Goal: Information Seeking & Learning: Learn about a topic

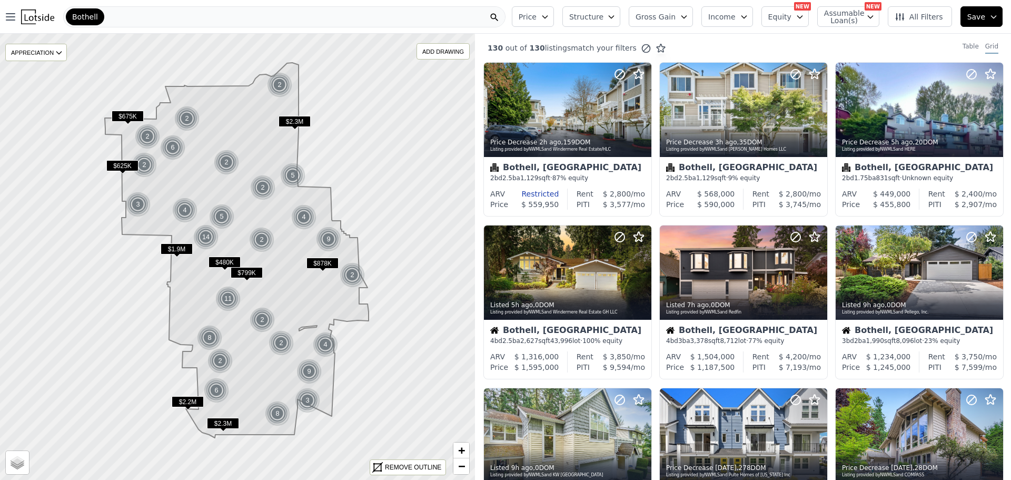
click at [537, 18] on span "Price" at bounding box center [528, 17] width 18 height 11
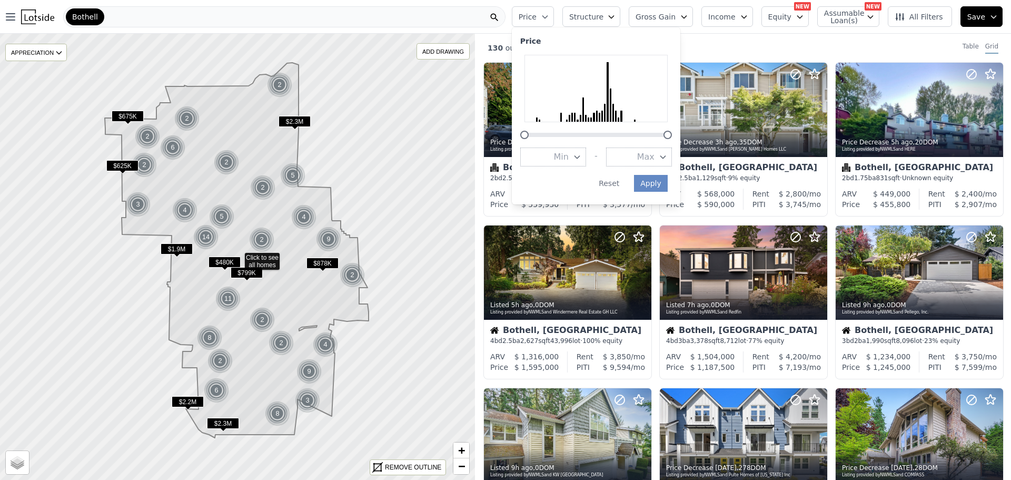
click at [595, 18] on span "Structure" at bounding box center [586, 17] width 34 height 11
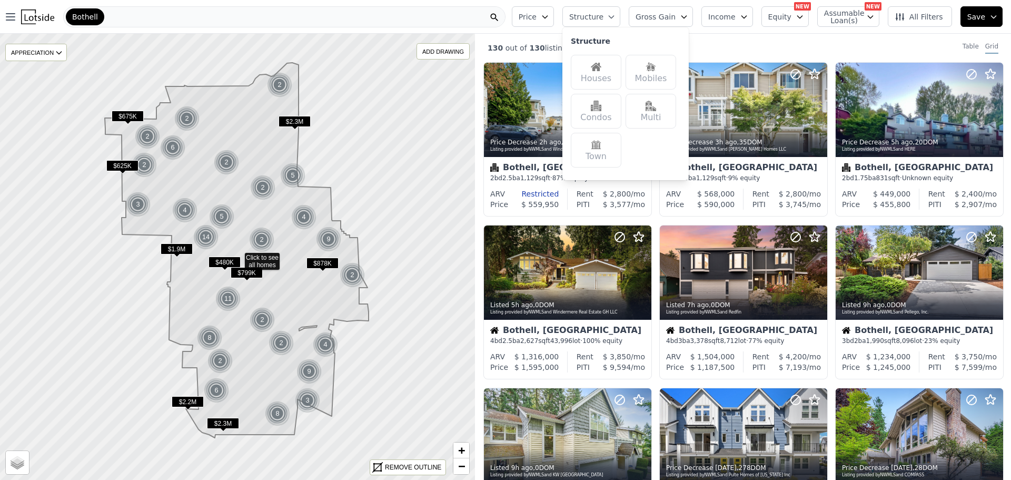
click at [599, 66] on div "Houses" at bounding box center [596, 72] width 51 height 35
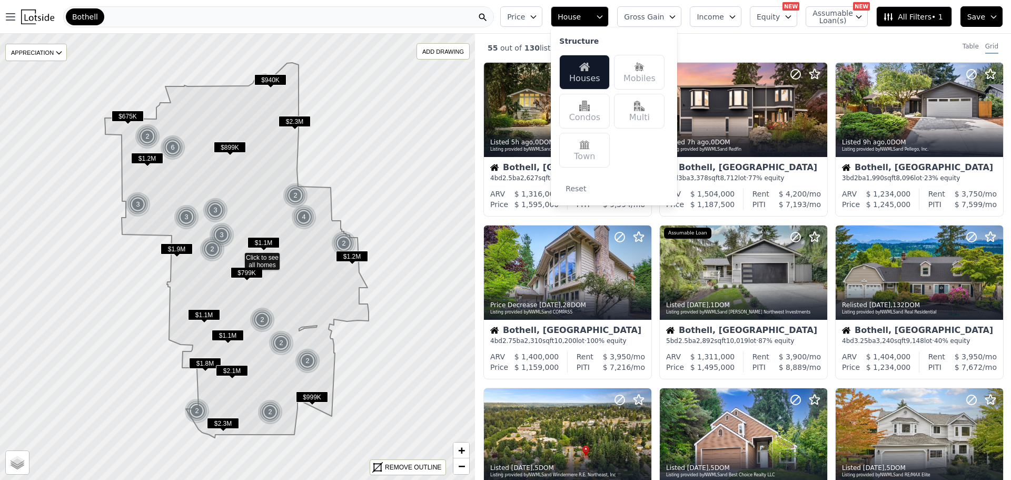
click at [717, 44] on div "55 out of 130 listings match your filters Table Grid" at bounding box center [743, 48] width 536 height 28
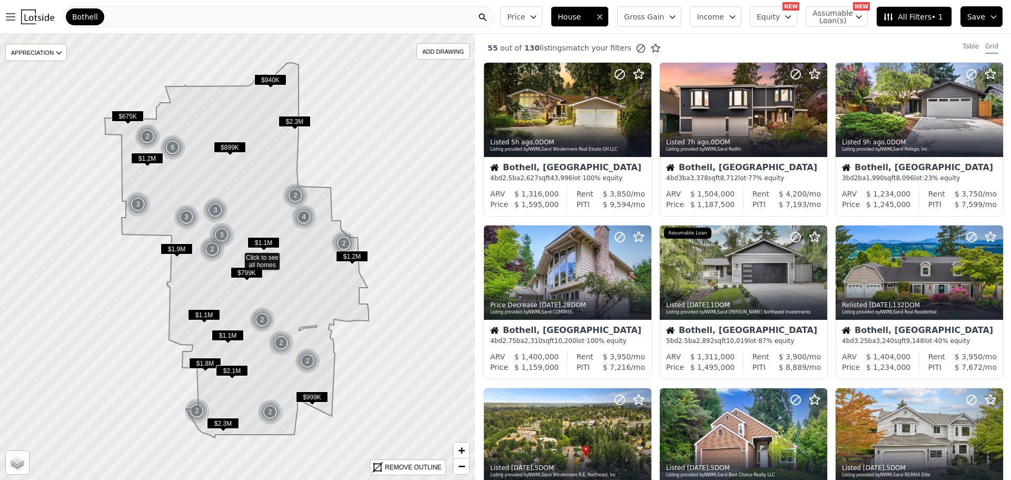
click at [736, 21] on button "Income" at bounding box center [716, 16] width 52 height 21
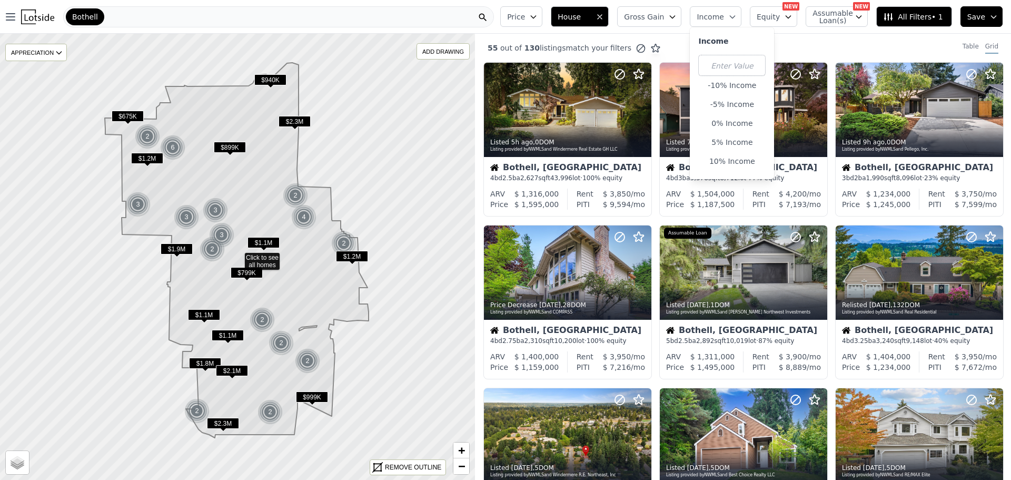
click at [793, 35] on div "55 out of 130 listings match your filters Table Grid" at bounding box center [743, 48] width 536 height 28
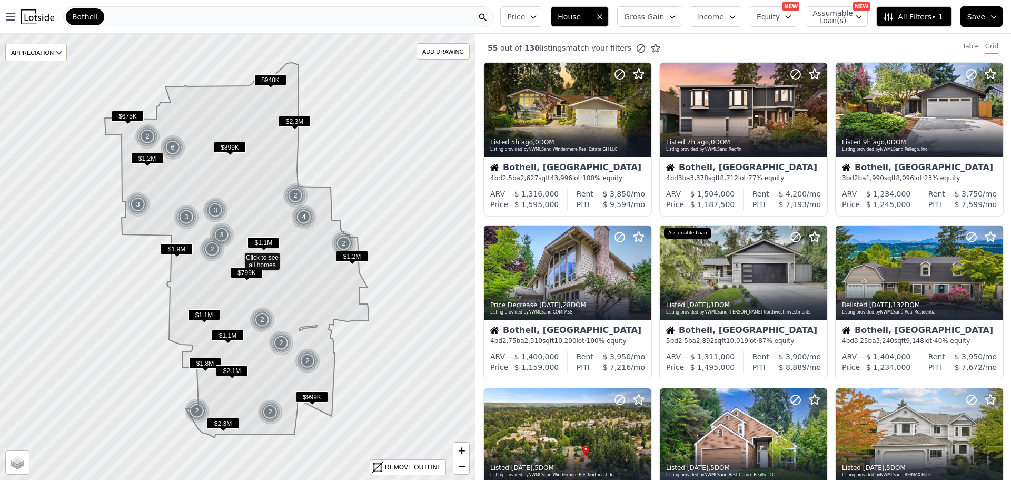
click at [793, 20] on icon "button" at bounding box center [788, 17] width 8 height 8
click at [885, 38] on div "55 out of 130 listings match your filters Table Grid" at bounding box center [743, 48] width 536 height 28
click at [893, 23] on button "All Filters • 1" at bounding box center [914, 16] width 75 height 21
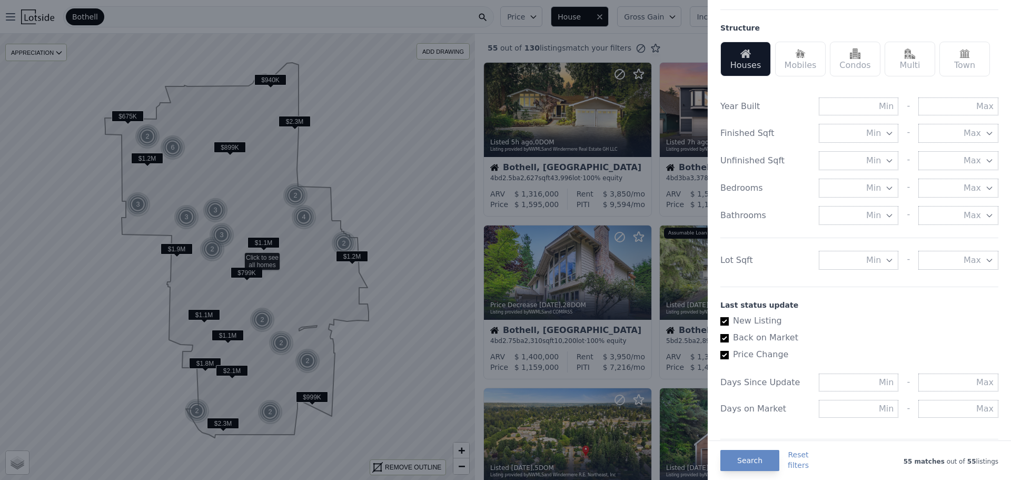
scroll to position [369, 0]
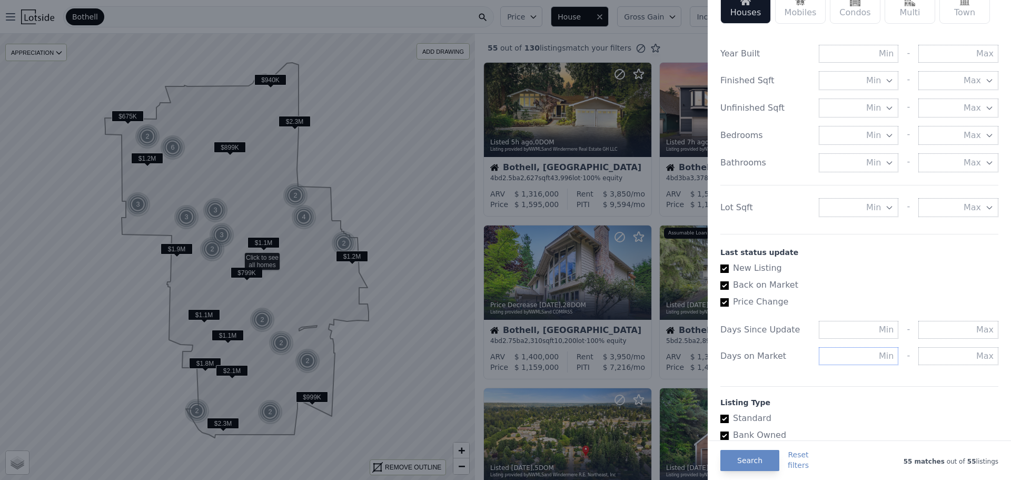
click at [851, 355] on input "text" at bounding box center [859, 356] width 80 height 18
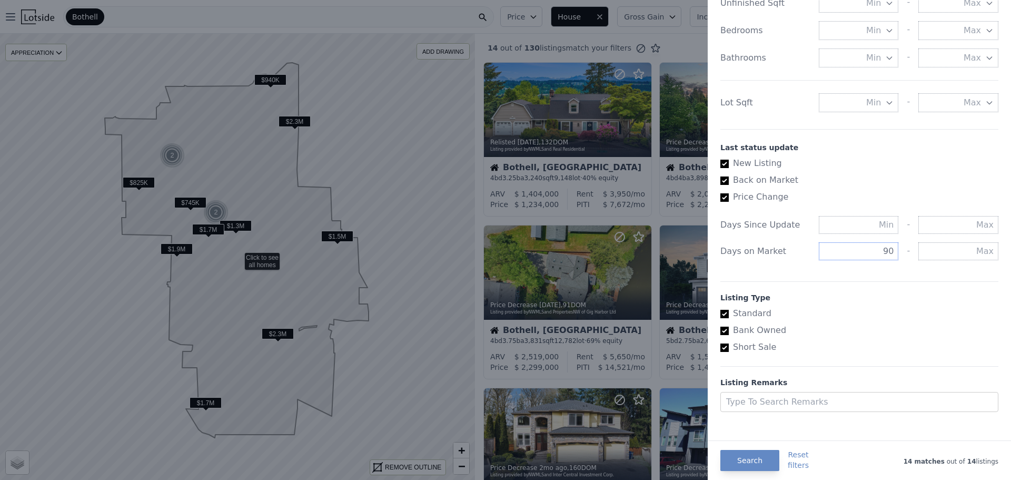
scroll to position [474, 0]
type input "90"
click at [740, 468] on button "Search" at bounding box center [750, 460] width 59 height 21
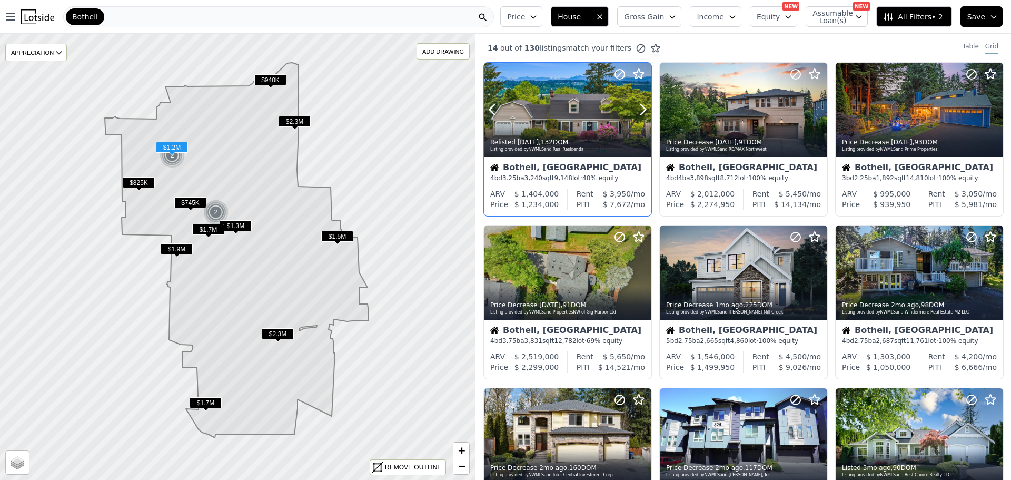
click at [604, 127] on div at bounding box center [568, 132] width 168 height 19
click at [956, 45] on div "Table Grid" at bounding box center [982, 48] width 57 height 12
click at [967, 49] on div "Table" at bounding box center [971, 48] width 16 height 12
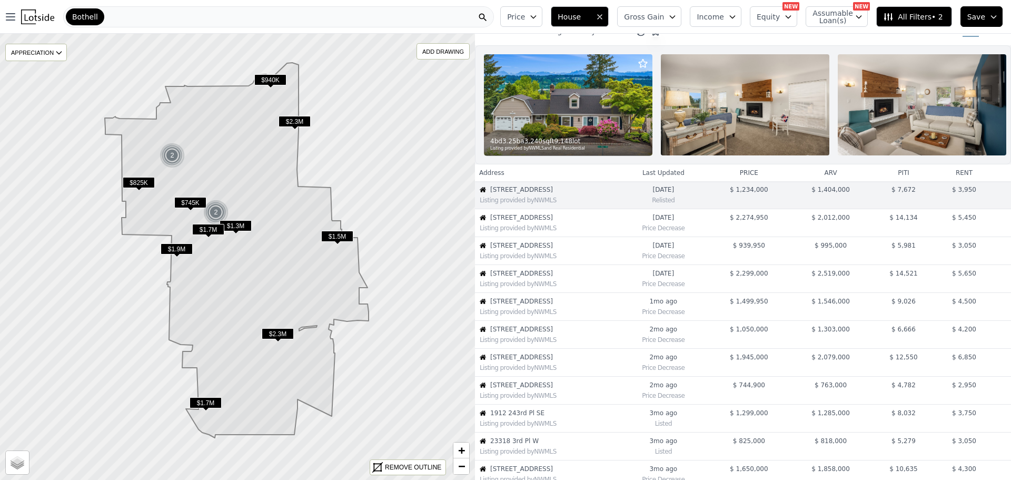
scroll to position [0, 0]
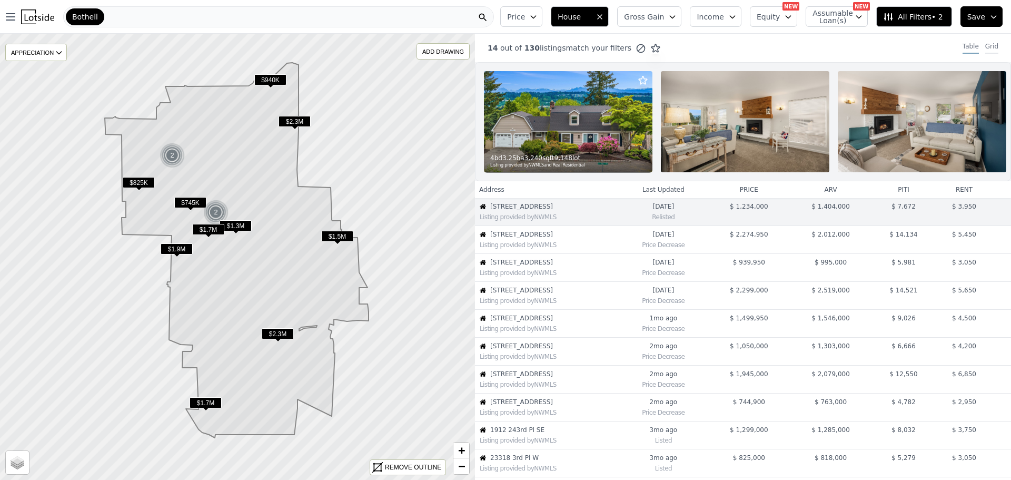
click at [987, 47] on div "Grid" at bounding box center [992, 48] width 13 height 12
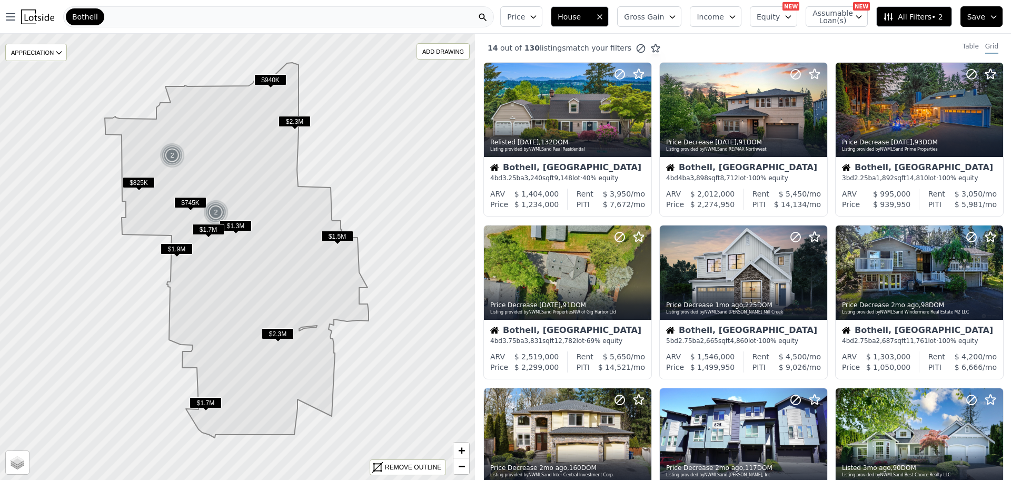
click at [543, 19] on button "Price" at bounding box center [521, 16] width 42 height 21
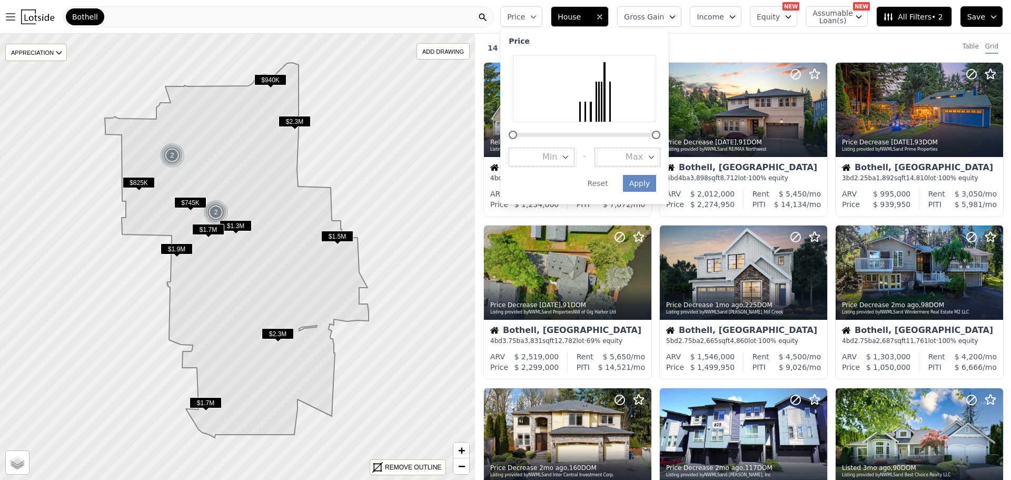
click at [642, 152] on button "Max" at bounding box center [628, 156] width 66 height 19
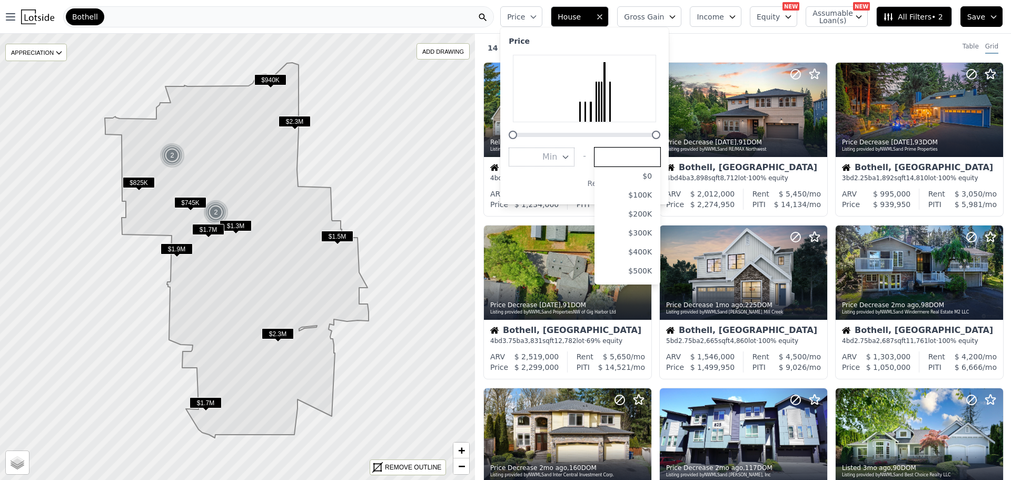
click at [638, 155] on input "number" at bounding box center [628, 156] width 66 height 19
type input "1400000"
click at [599, 174] on div "Price Min - Max 1400000 $0 $100K $200K $300K $400K $500K $600K $700K $800K $900…" at bounding box center [584, 115] width 169 height 177
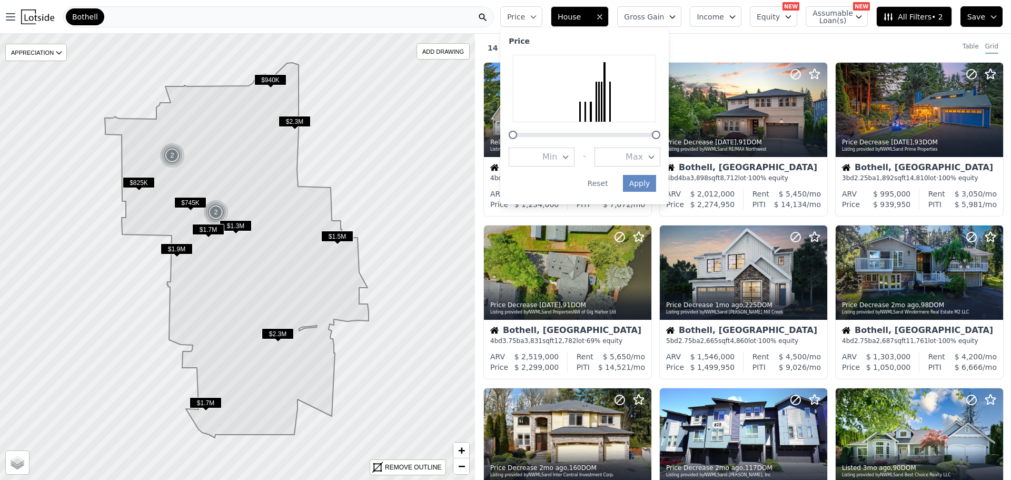
click at [643, 158] on span "Max" at bounding box center [634, 157] width 17 height 13
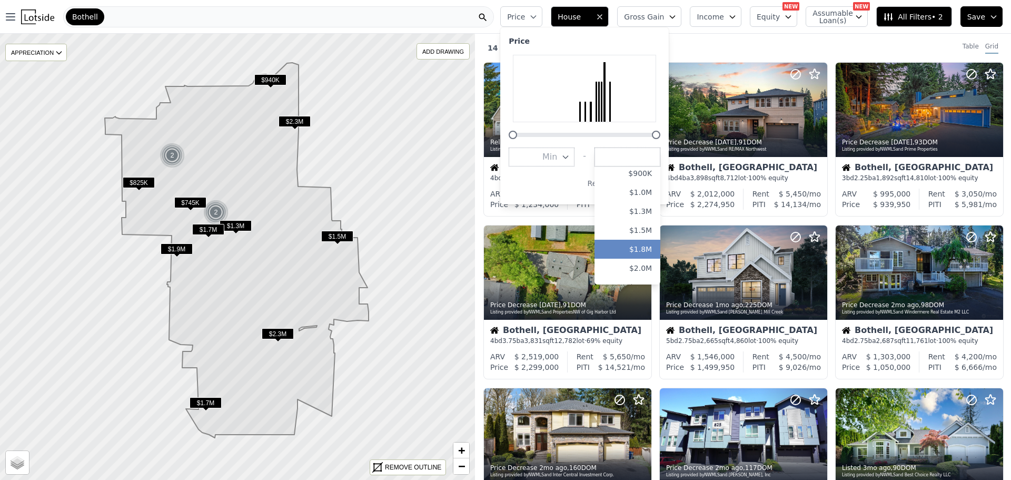
scroll to position [158, 0]
click at [653, 224] on button "$1.3M" at bounding box center [628, 226] width 66 height 19
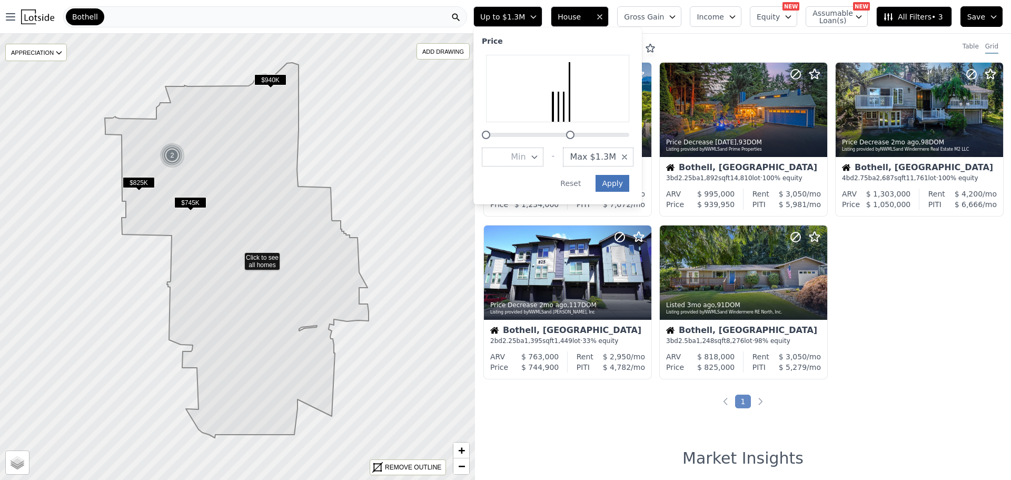
click at [629, 185] on button "Apply" at bounding box center [613, 183] width 34 height 17
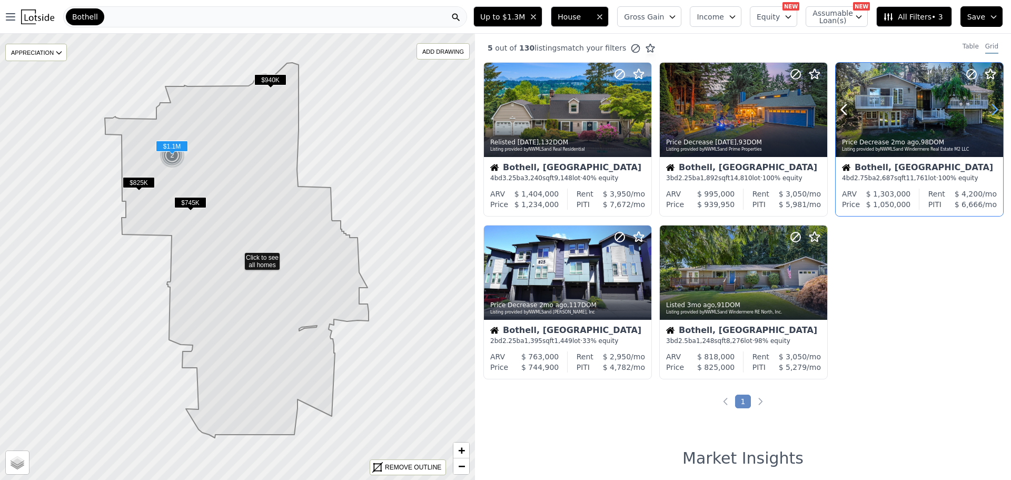
click at [991, 110] on icon at bounding box center [995, 109] width 17 height 17
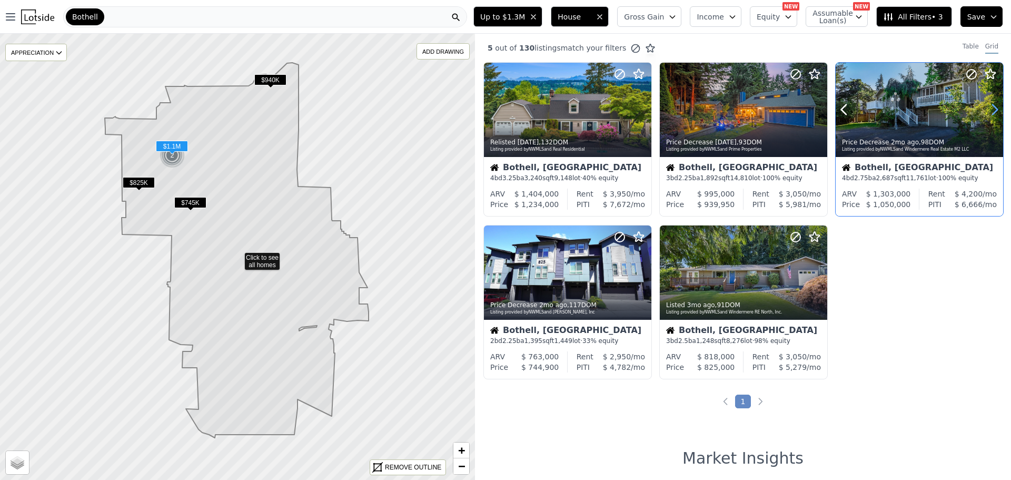
click at [993, 110] on icon at bounding box center [995, 110] width 5 height 10
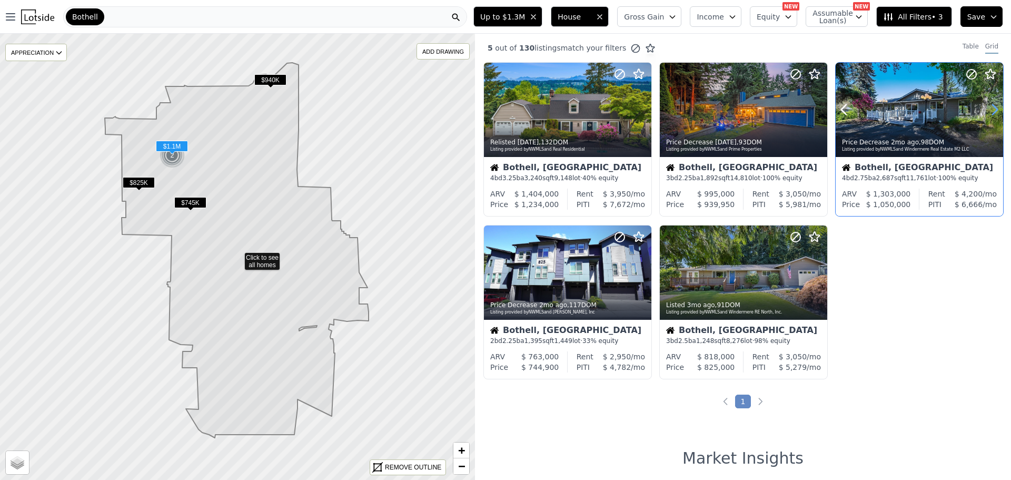
click at [993, 110] on icon at bounding box center [995, 110] width 5 height 10
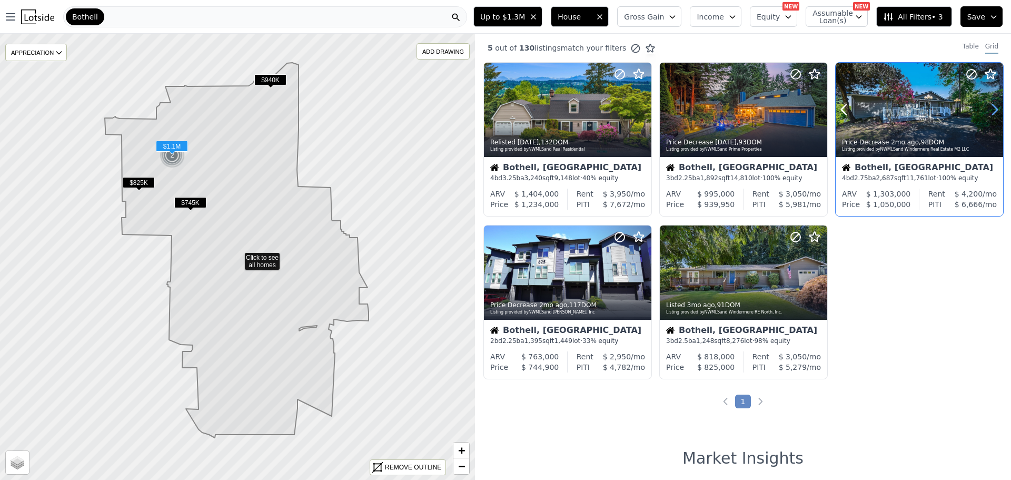
click at [993, 110] on icon at bounding box center [995, 110] width 5 height 10
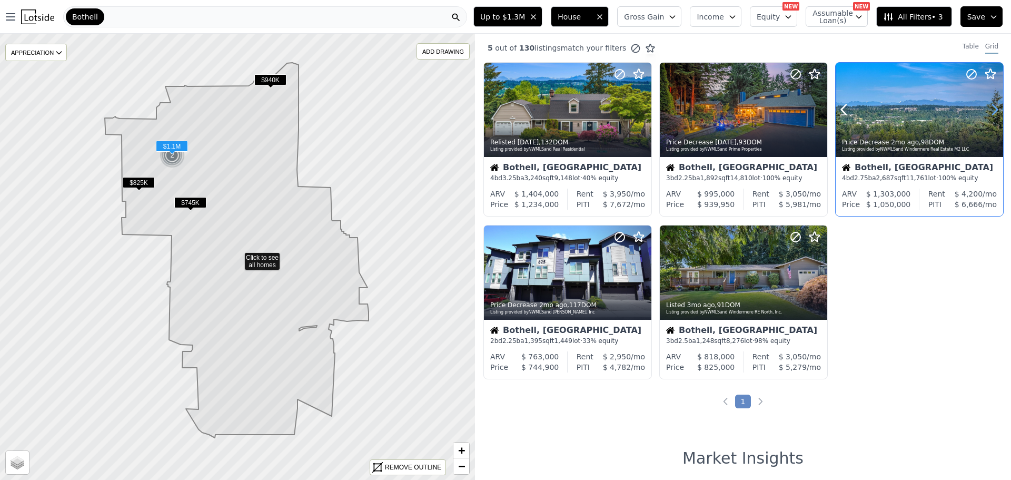
click at [993, 110] on icon at bounding box center [995, 110] width 5 height 10
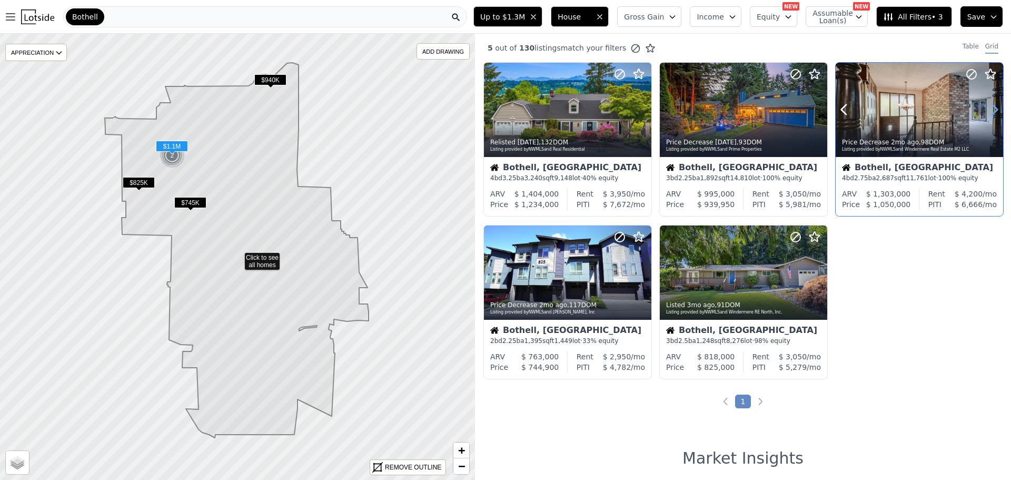
click at [993, 110] on icon at bounding box center [995, 110] width 5 height 10
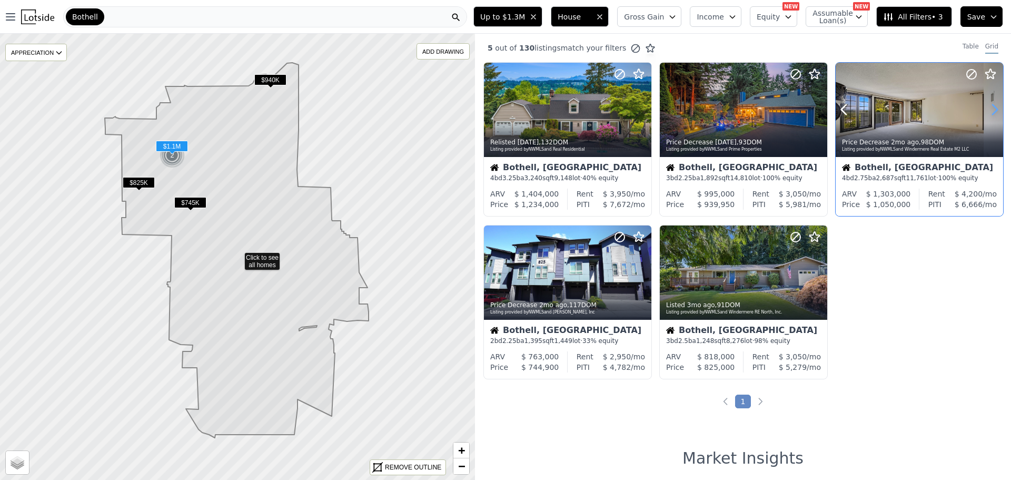
click at [993, 110] on icon at bounding box center [995, 110] width 5 height 10
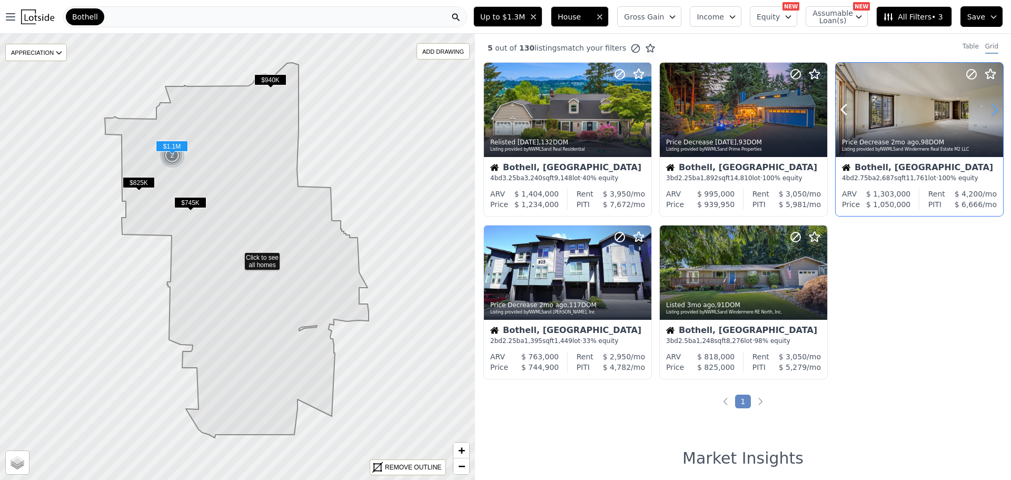
click at [993, 110] on icon at bounding box center [995, 110] width 5 height 10
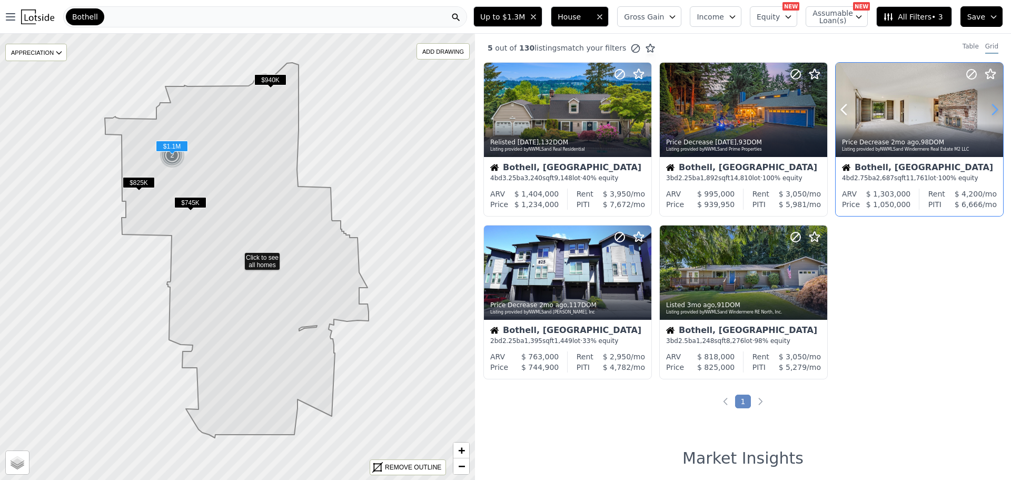
click at [993, 110] on icon at bounding box center [995, 110] width 5 height 10
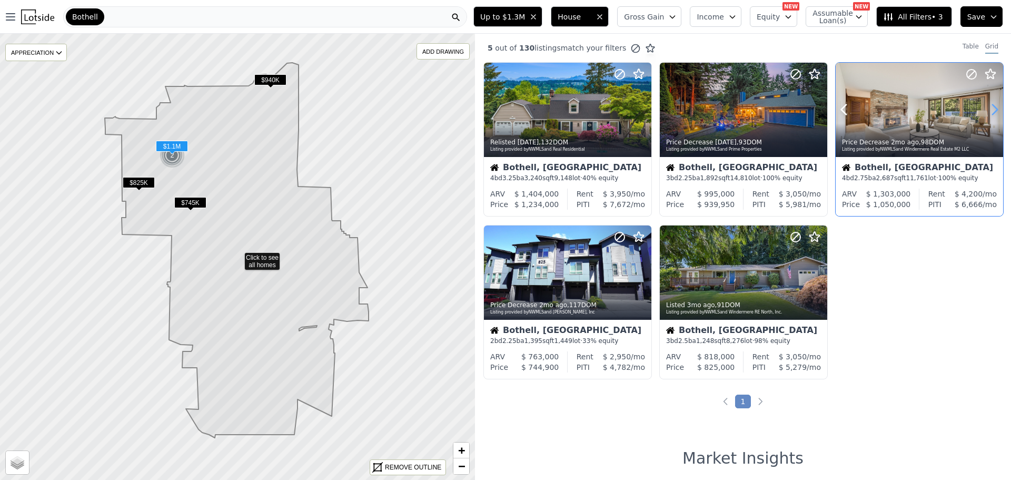
click at [993, 110] on icon at bounding box center [995, 110] width 5 height 10
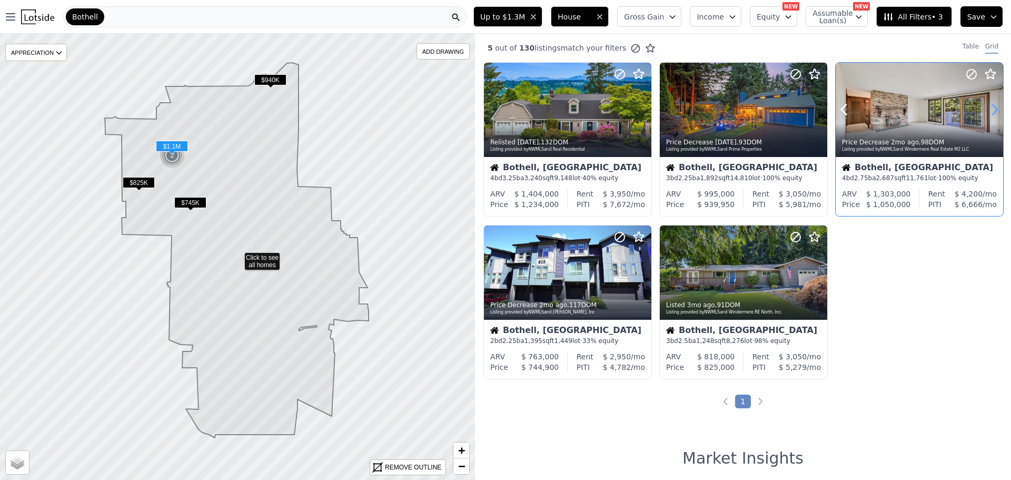
click at [993, 110] on icon at bounding box center [995, 110] width 5 height 10
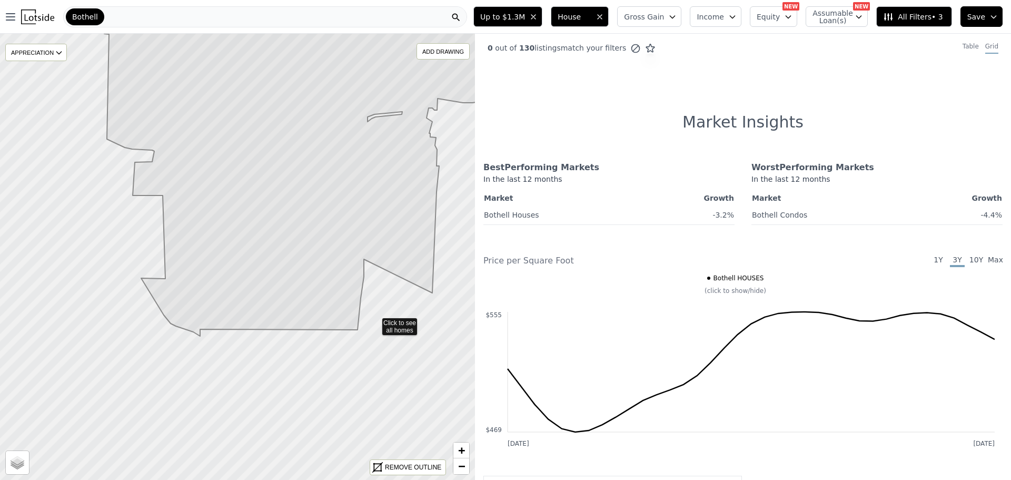
drag, startPoint x: 342, startPoint y: 441, endPoint x: 375, endPoint y: 322, distance: 123.8
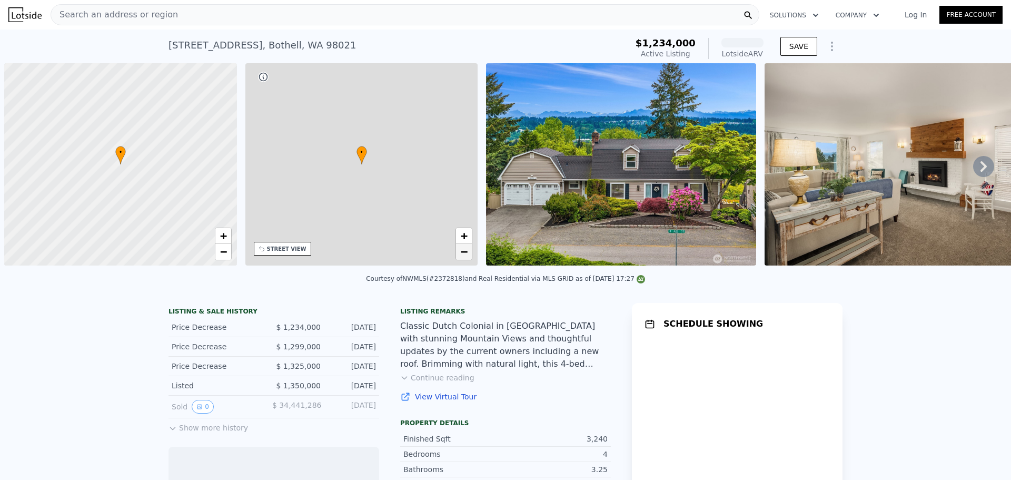
scroll to position [0, 4]
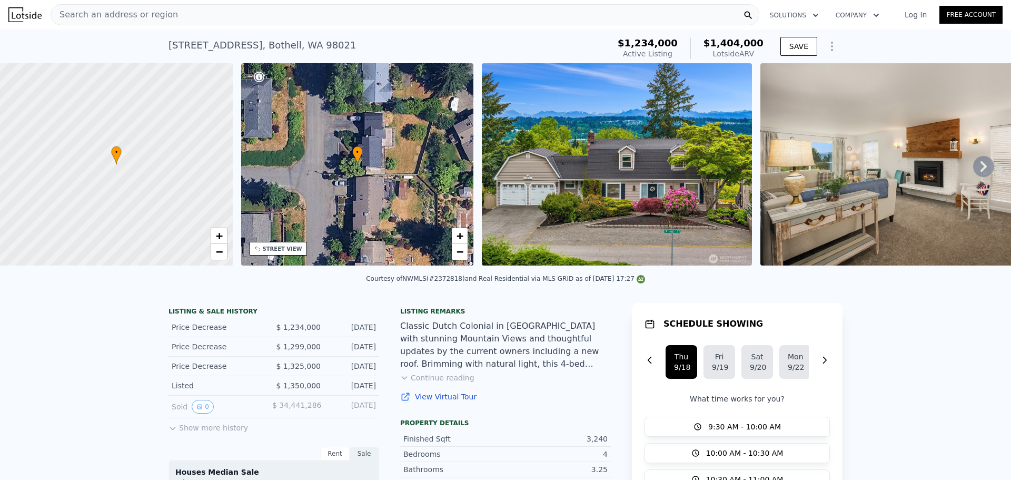
click at [973, 168] on icon at bounding box center [983, 166] width 21 height 21
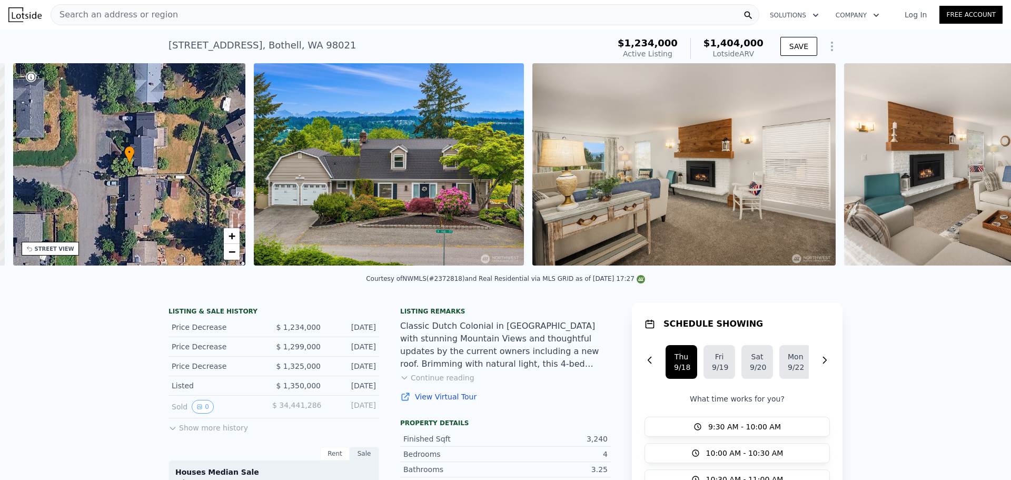
scroll to position [0, 245]
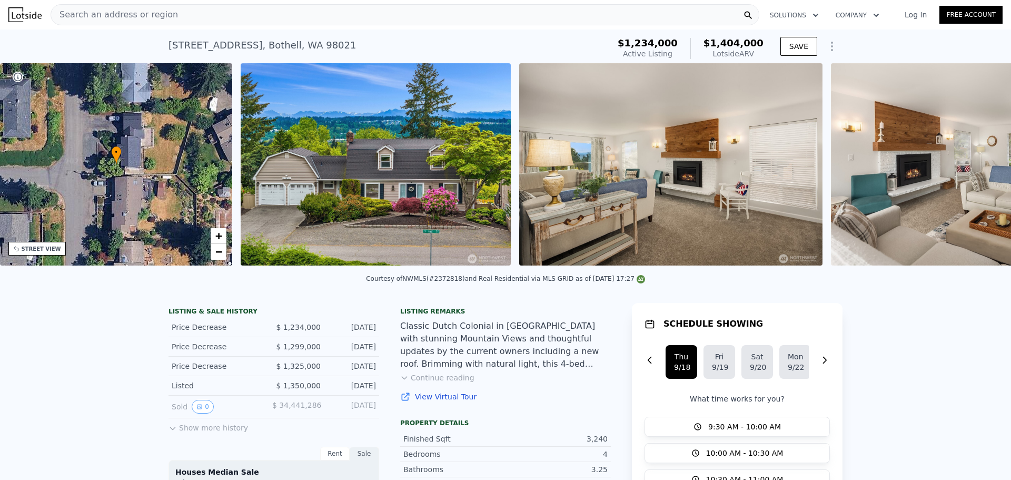
click at [973, 168] on img at bounding box center [982, 164] width 303 height 202
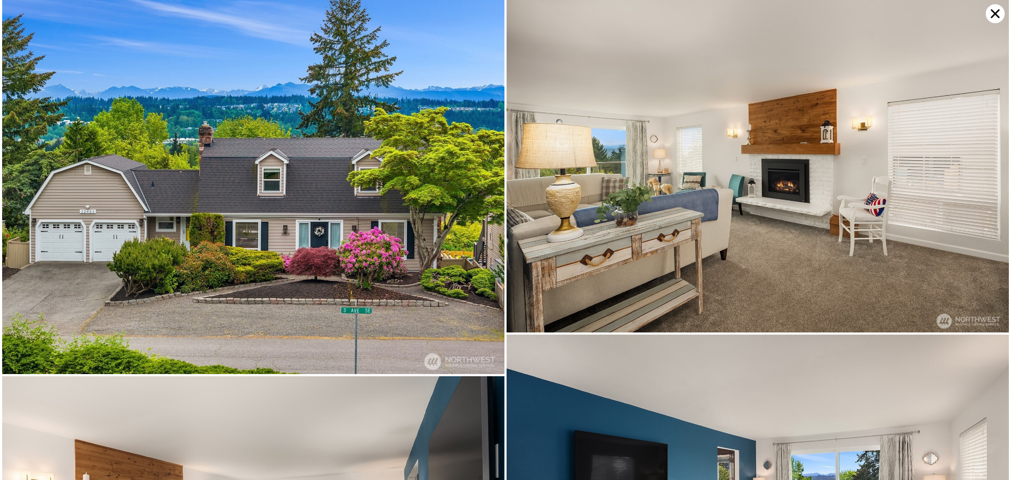
scroll to position [0, 0]
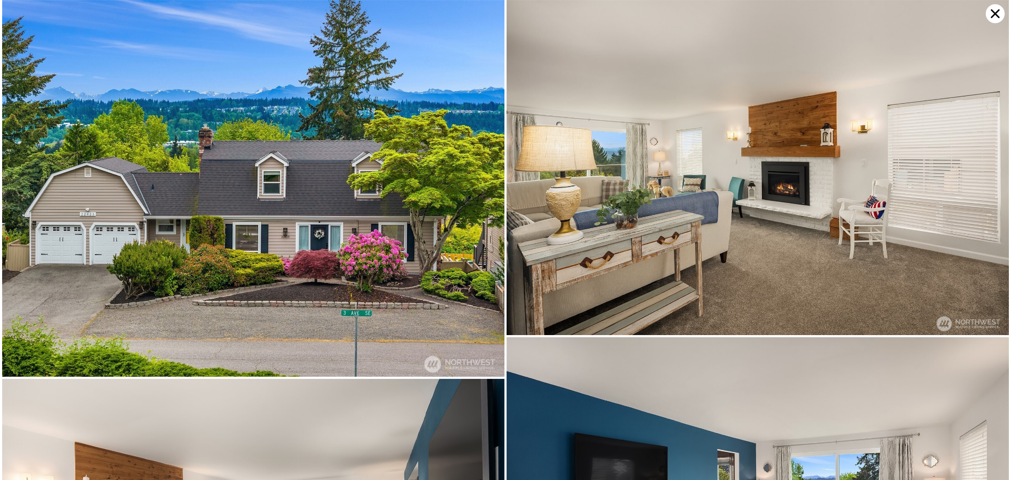
click at [998, 16] on icon at bounding box center [995, 13] width 9 height 9
